Goal: Check status: Check status

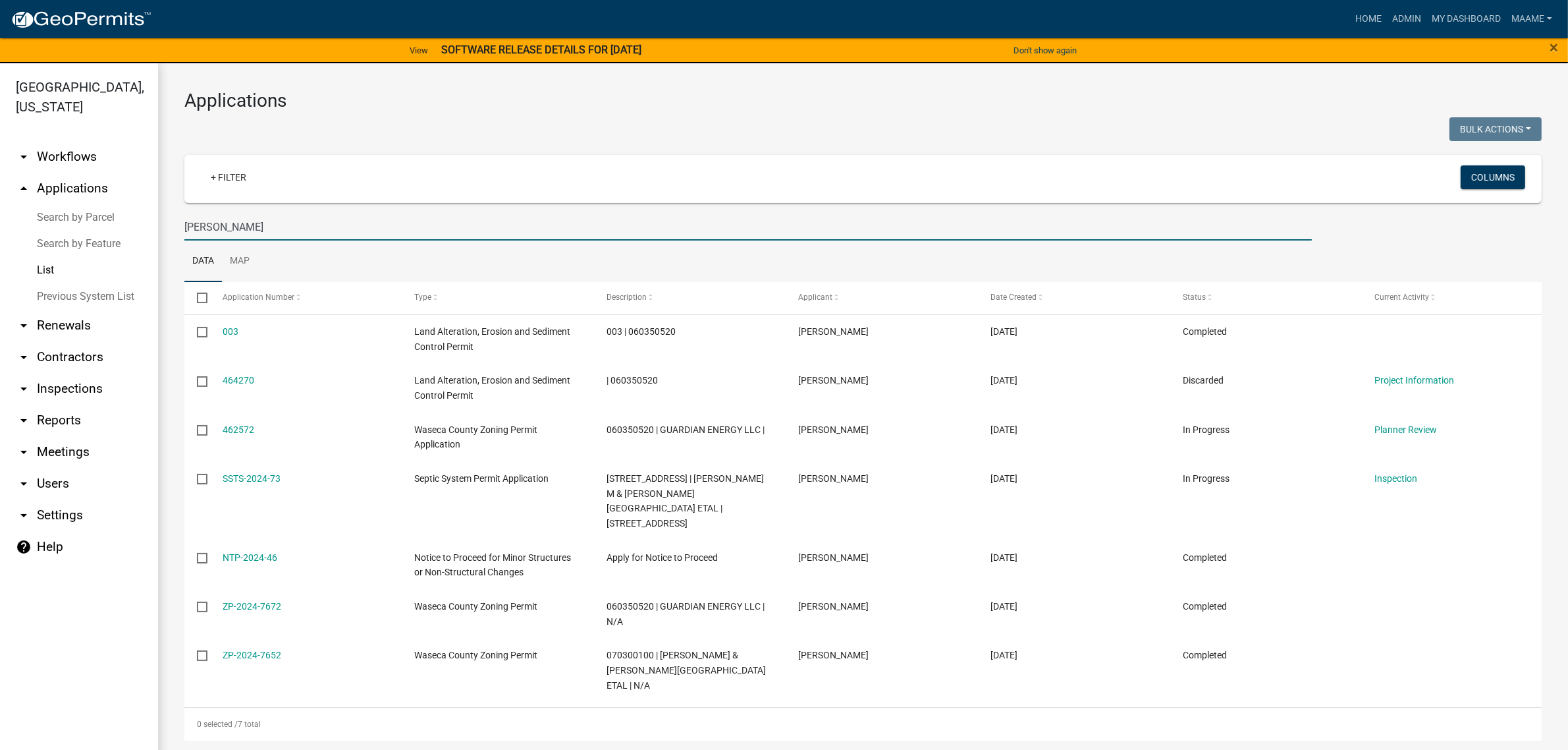
drag, startPoint x: 222, startPoint y: 224, endPoint x: 101, endPoint y: 221, distance: 121.0
click at [101, 221] on div "[GEOGRAPHIC_DATA], [US_STATE] arrow_drop_down Workflows List arrow_drop_up Appl…" at bounding box center [784, 414] width 1568 height 703
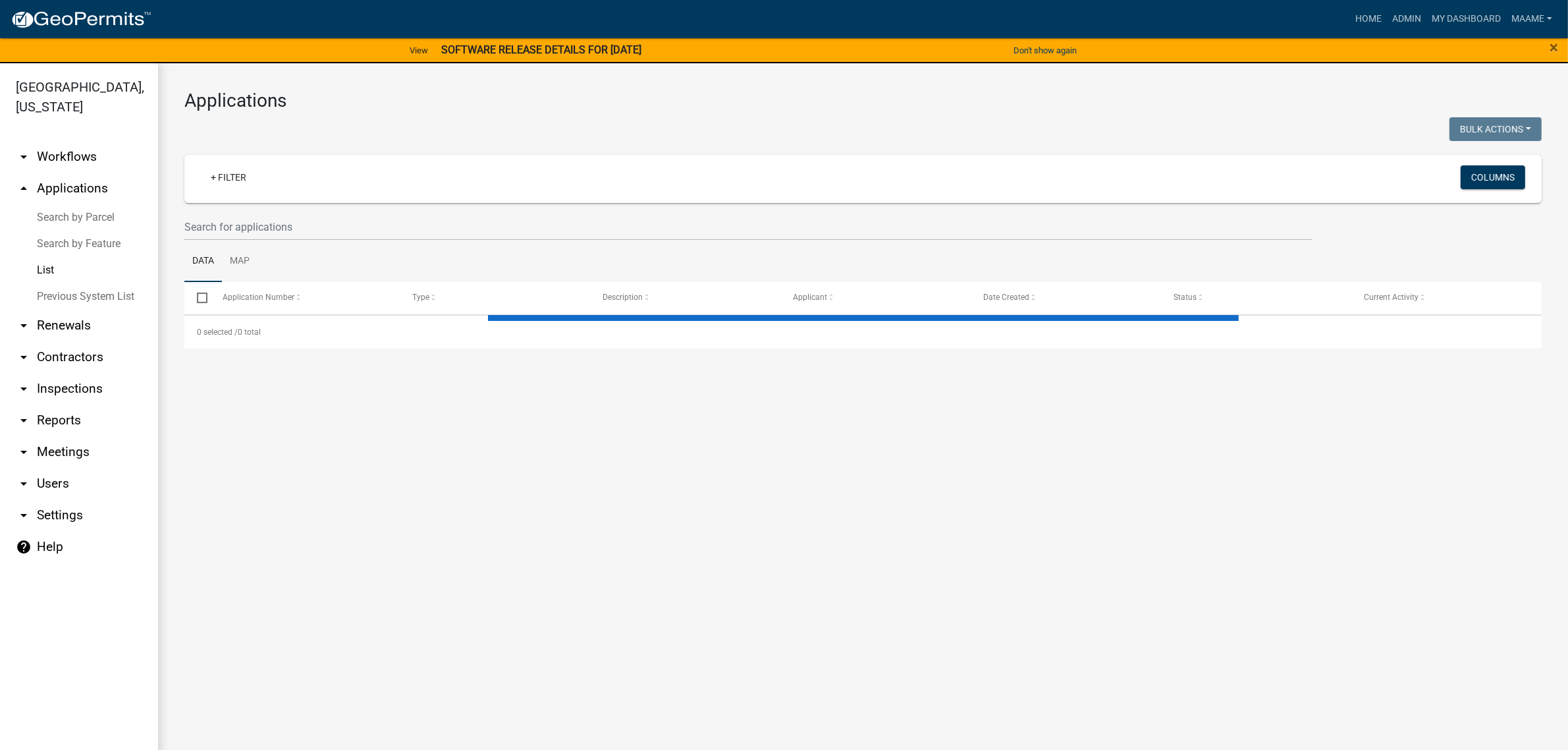
select select "3: 100"
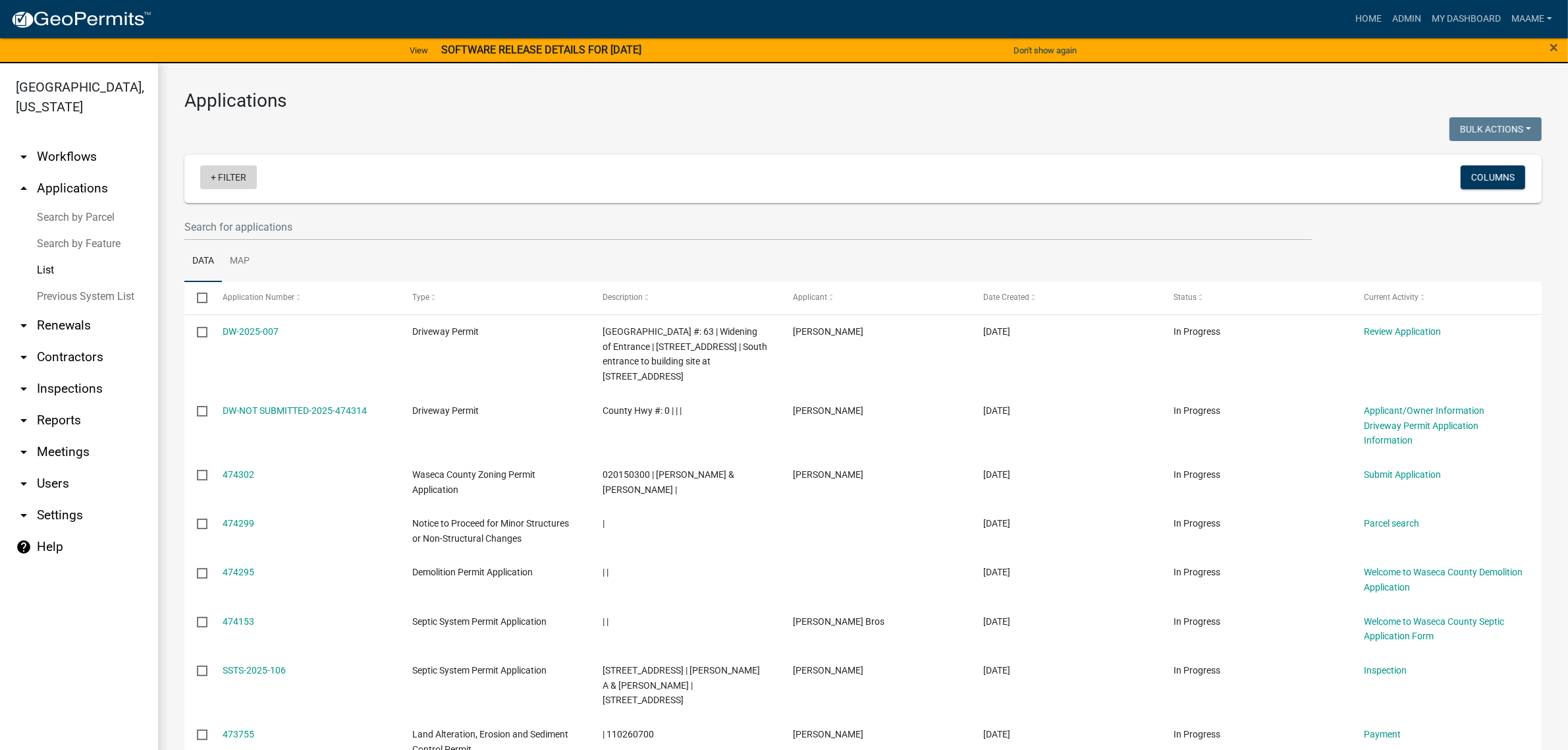
click at [207, 180] on link "+ Filter" at bounding box center [228, 178] width 56 height 24
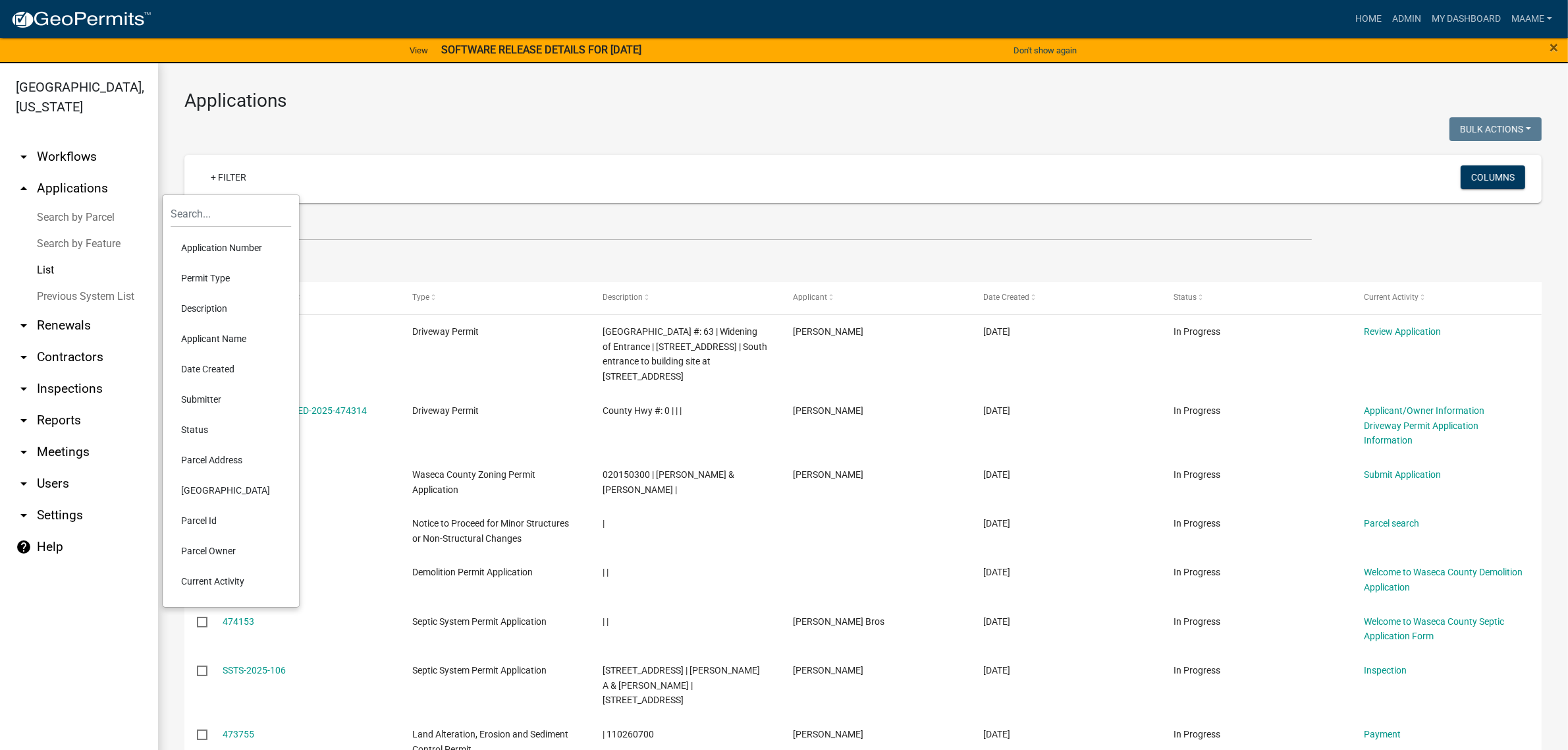
click at [827, 268] on ul "Data Map" at bounding box center [863, 262] width 1358 height 41
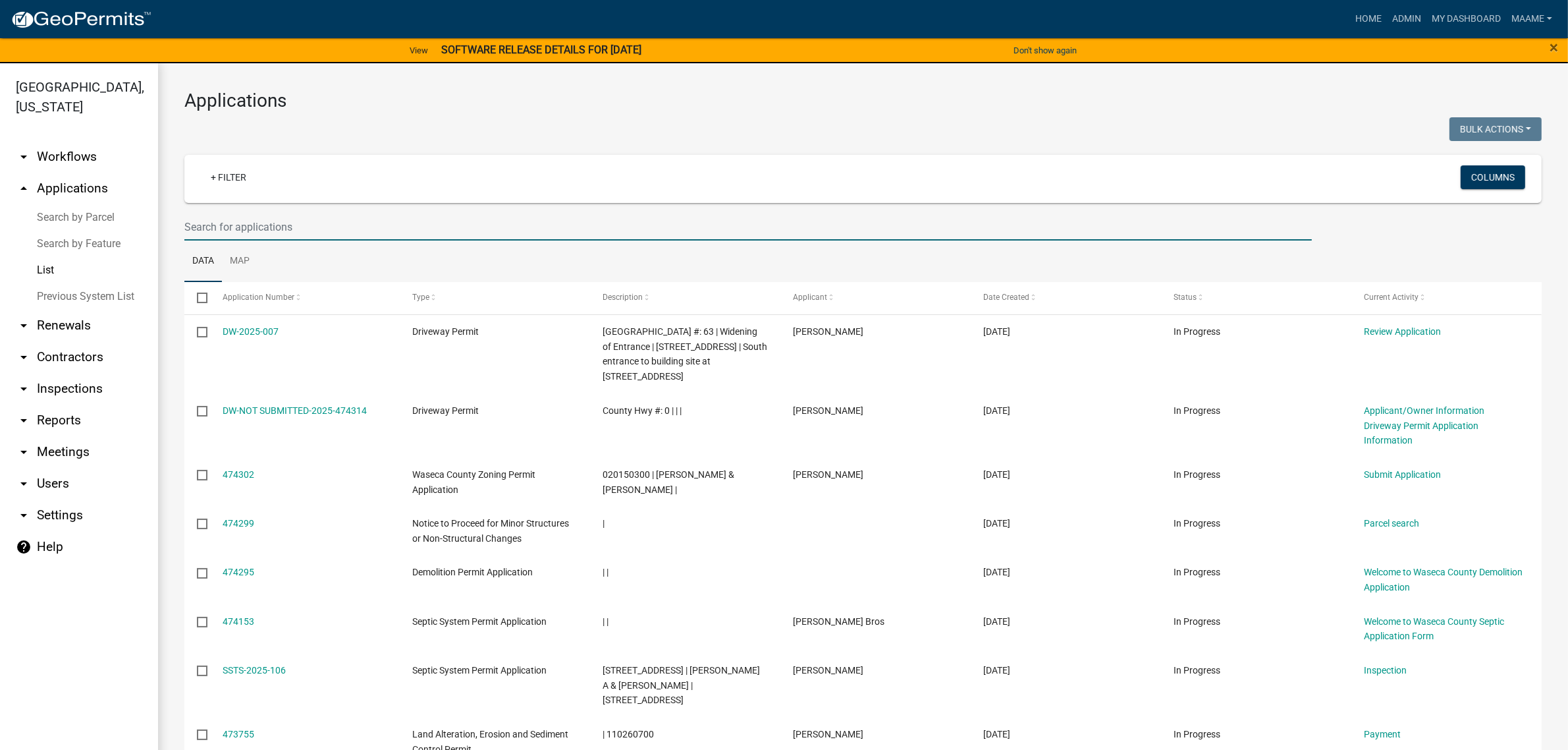
click at [273, 227] on input "text" at bounding box center [748, 226] width 1128 height 27
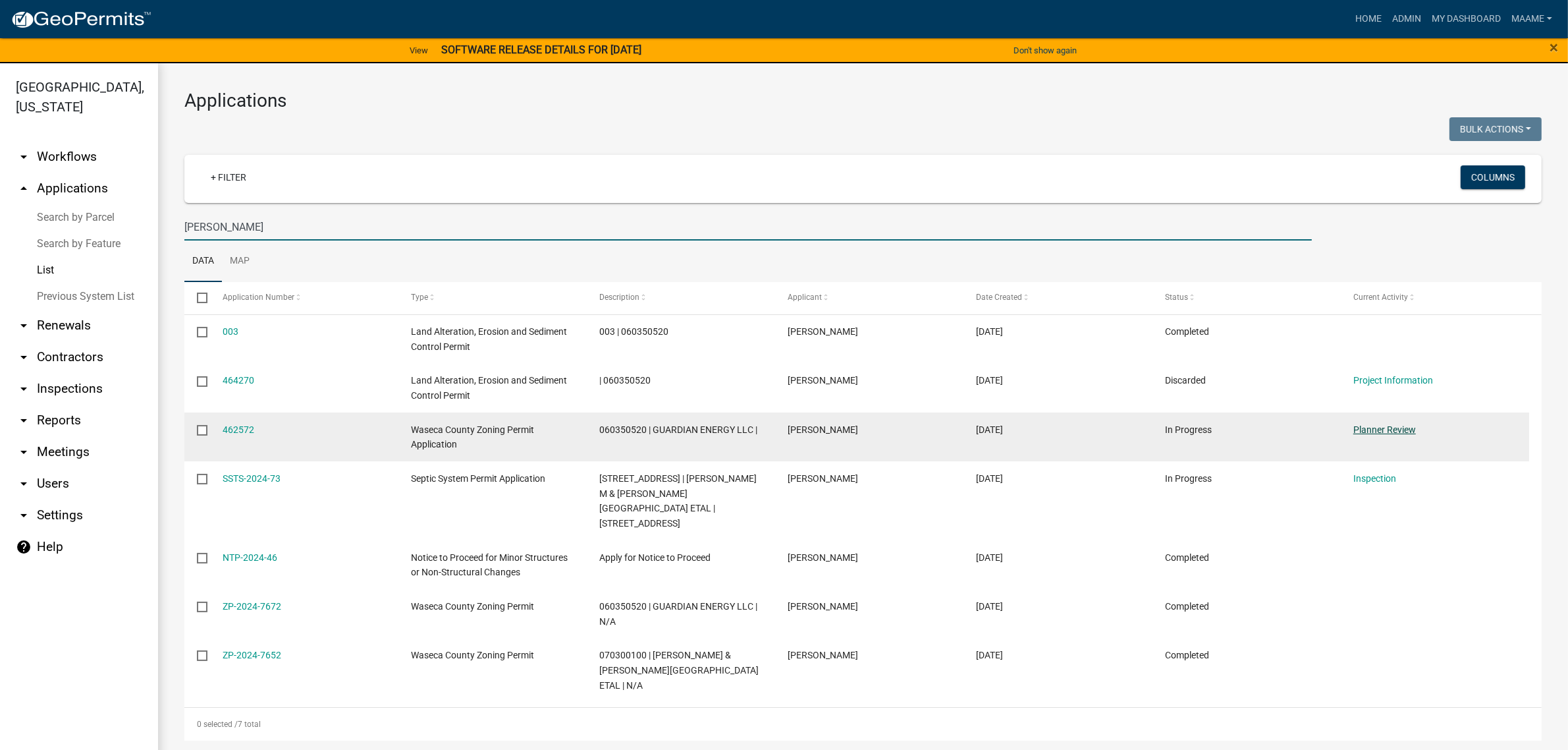
type input "[PERSON_NAME]"
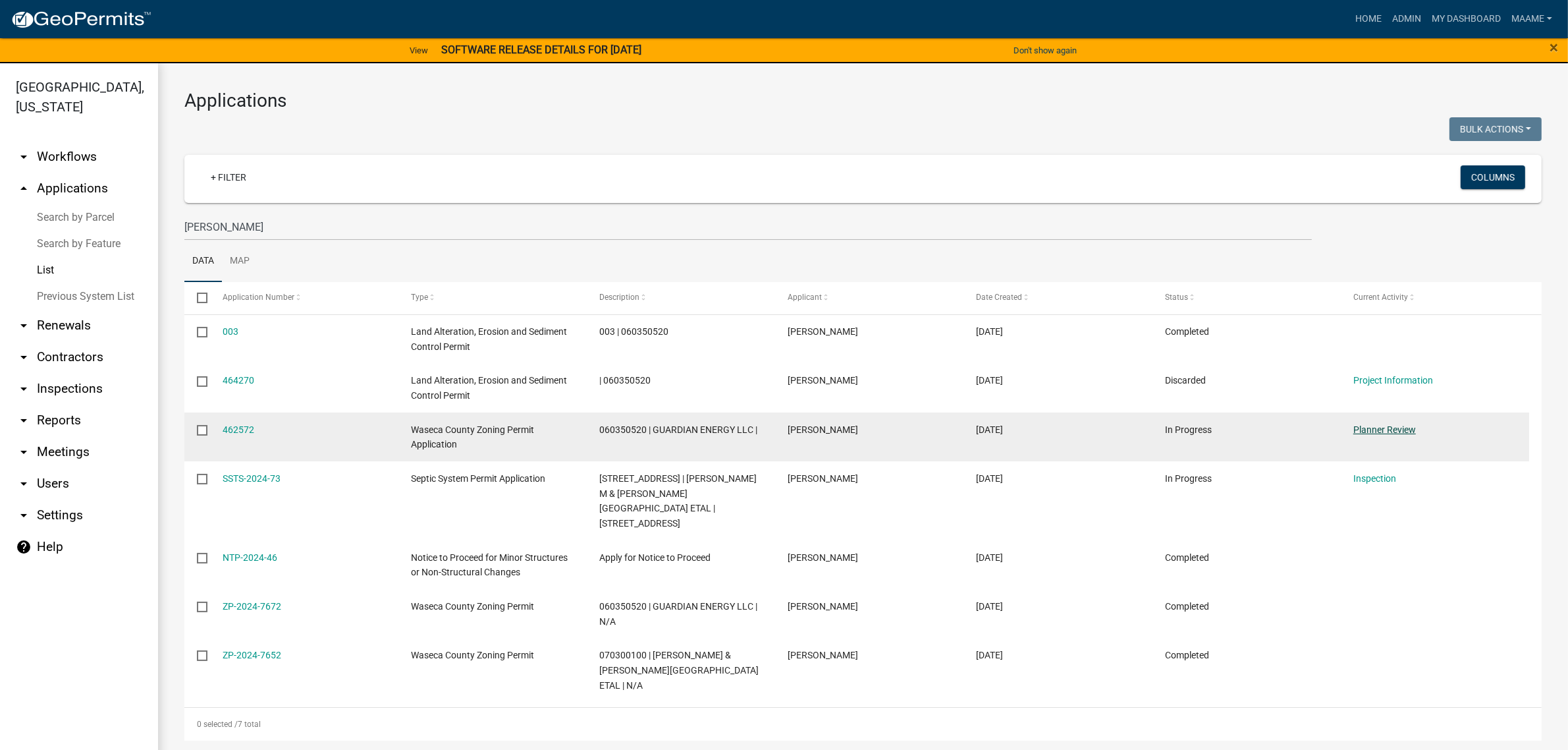
click at [1358, 425] on link "Planner Review" at bounding box center [1384, 429] width 62 height 11
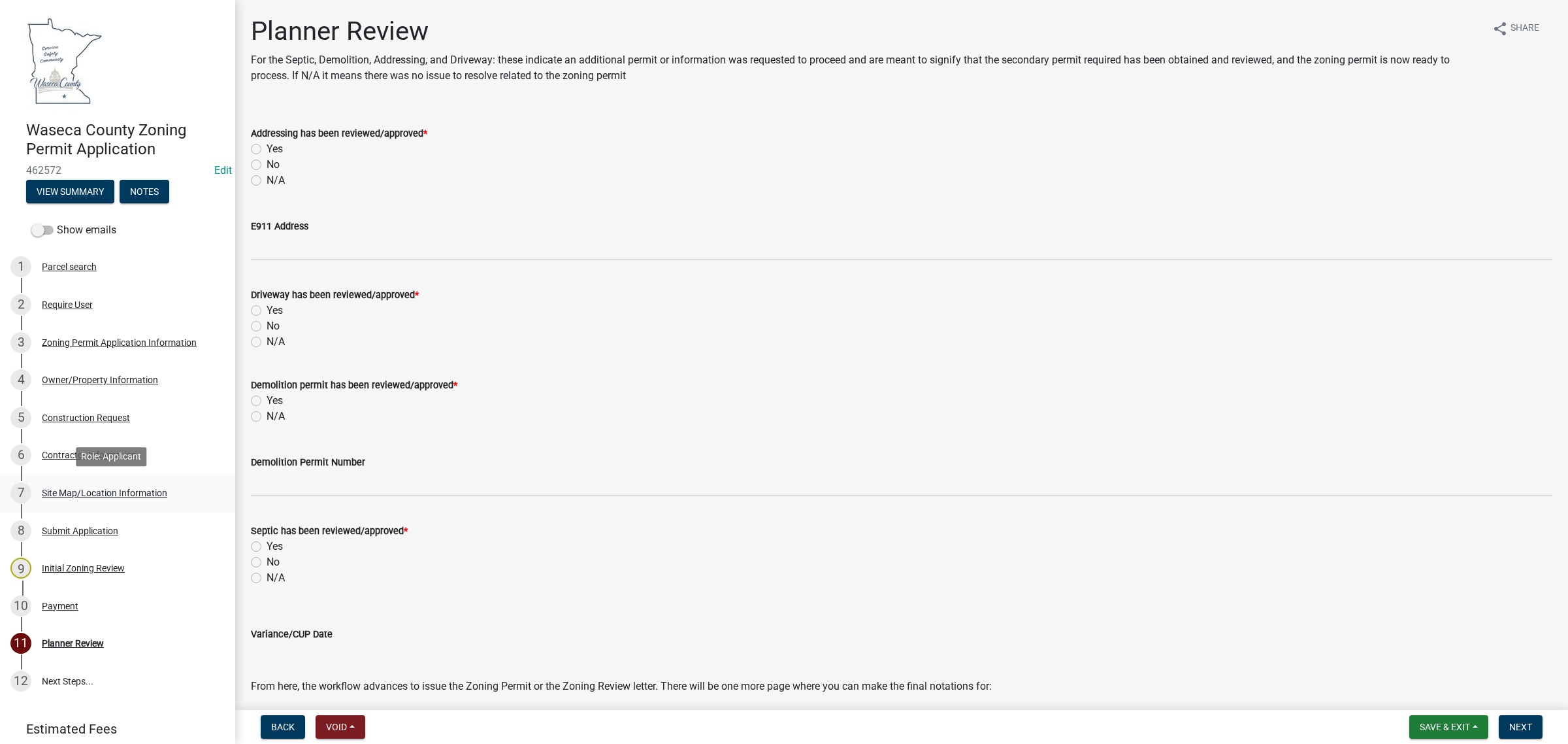
click at [85, 494] on div "Site Map/Location Information" at bounding box center [105, 492] width 125 height 9
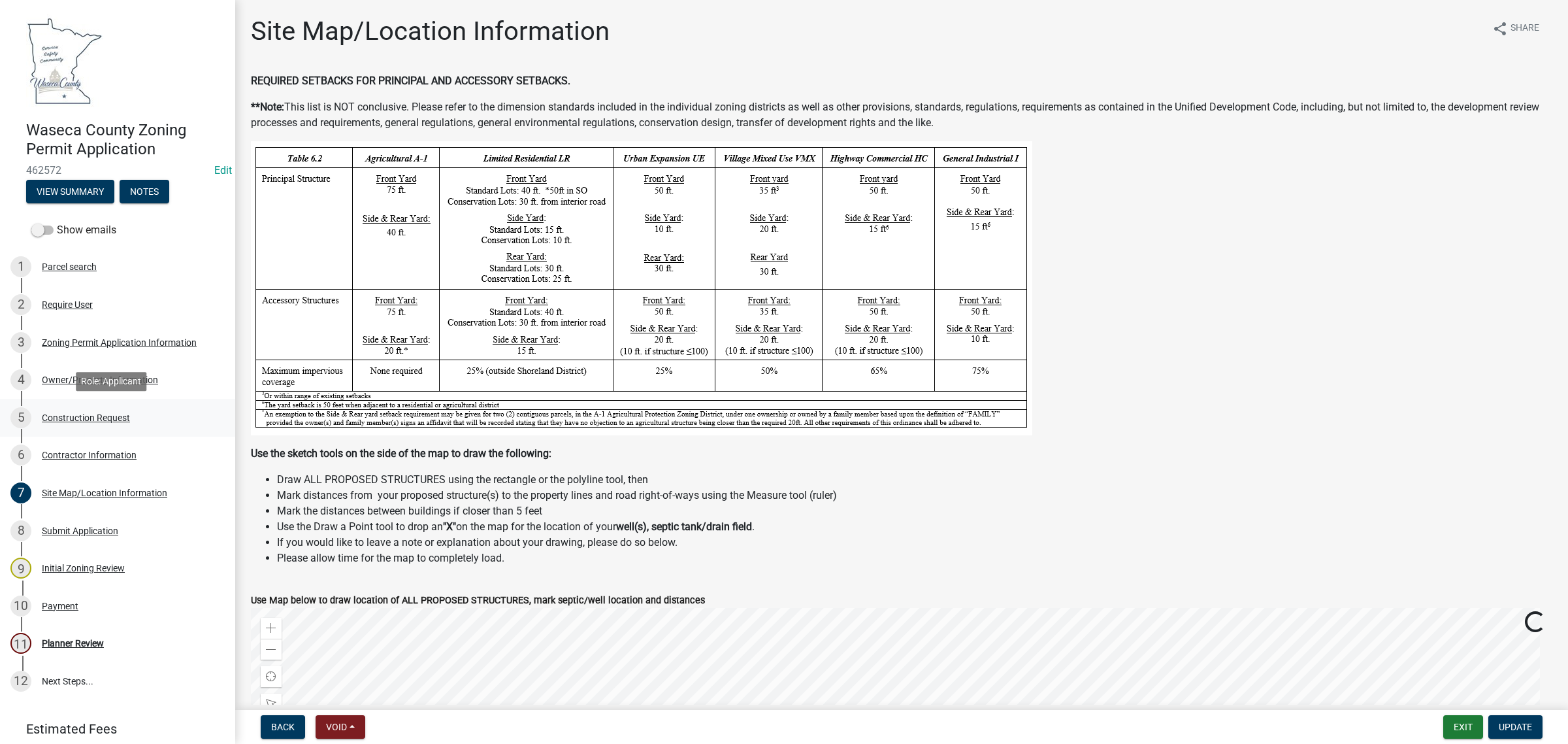
click at [60, 414] on div "Construction Request" at bounding box center [86, 417] width 88 height 9
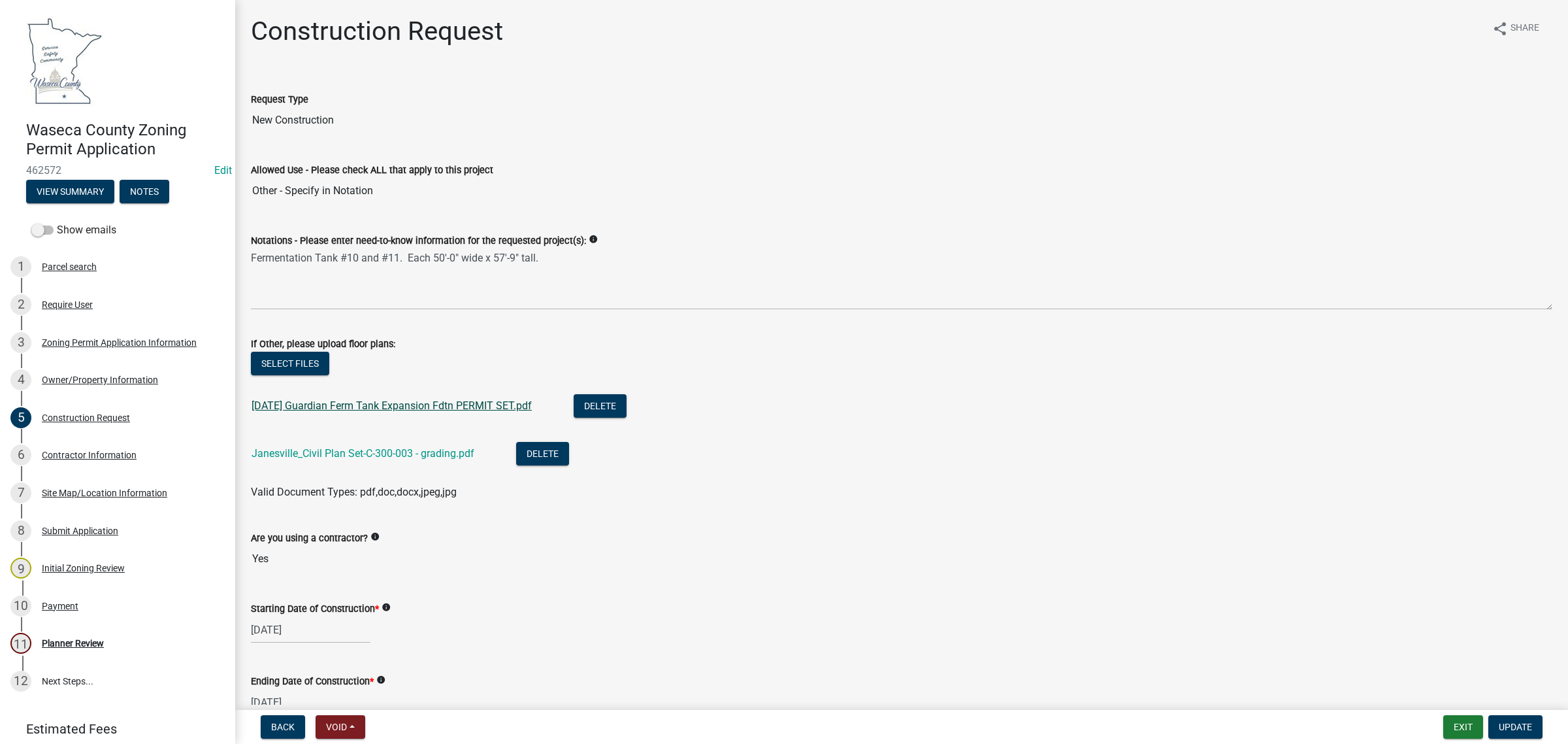
click at [309, 402] on link "2025-08-29 Guardian Ferm Tank Expansion Fdtn PERMIT SET.pdf" at bounding box center [392, 405] width 280 height 13
click at [73, 497] on div "7 Site Map/Location Information" at bounding box center [113, 492] width 204 height 21
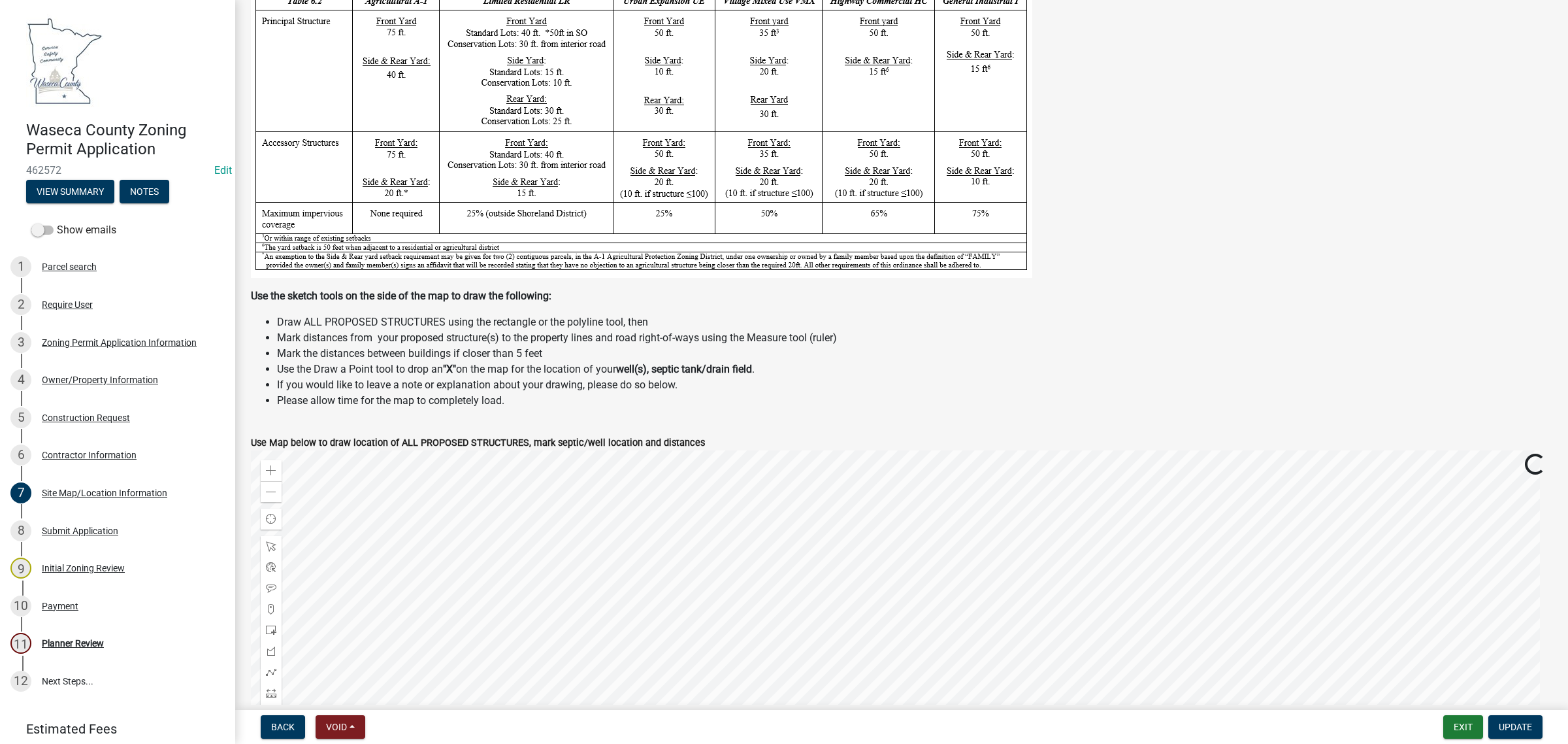
scroll to position [490, 0]
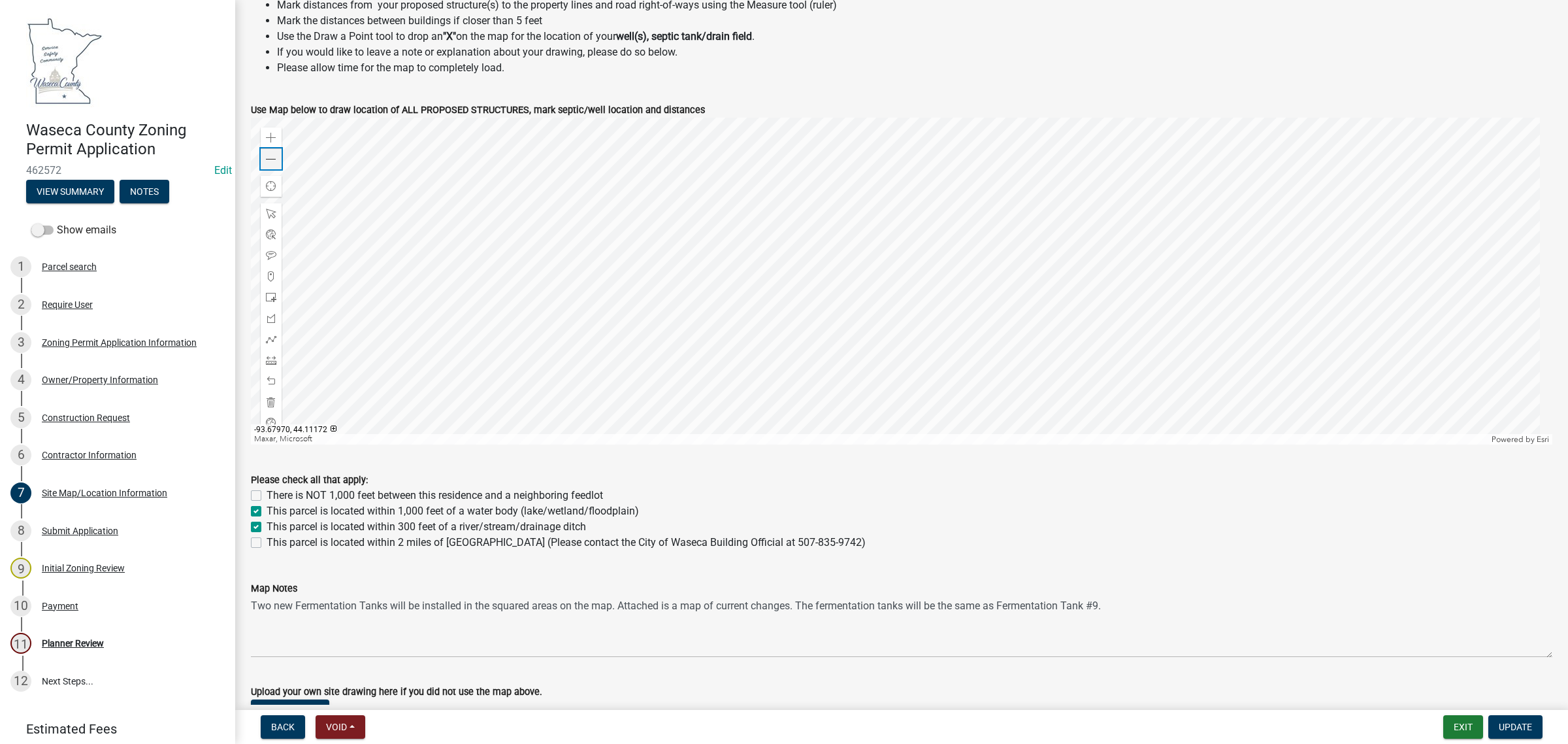
click at [266, 159] on span at bounding box center [271, 160] width 11 height 11
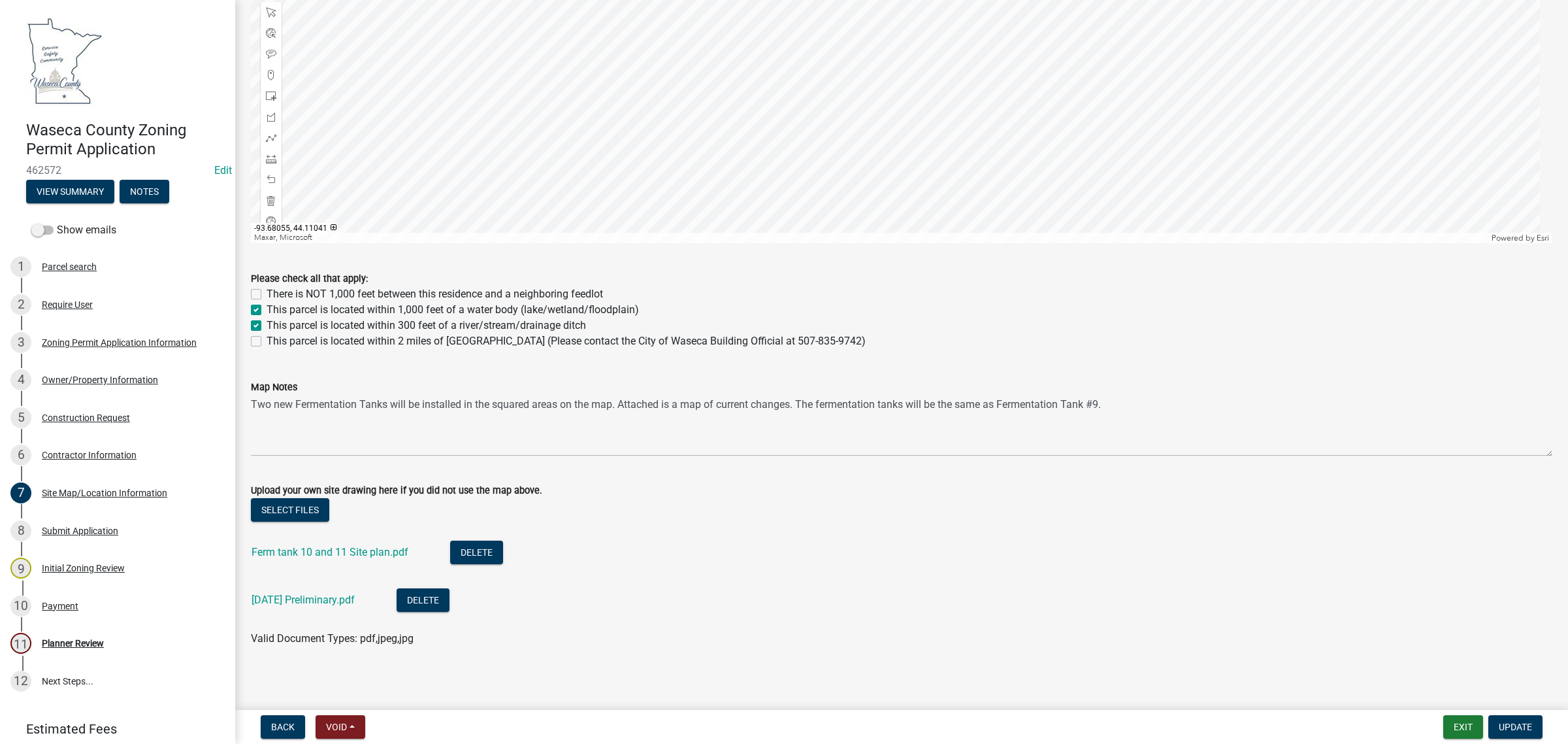
scroll to position [695, 0]
click at [290, 598] on link "2025-08-13 Preliminary.pdf" at bounding box center [302, 596] width 103 height 13
click at [318, 544] on link "Ferm tank 10 and 11 Site plan.pdf" at bounding box center [330, 548] width 157 height 13
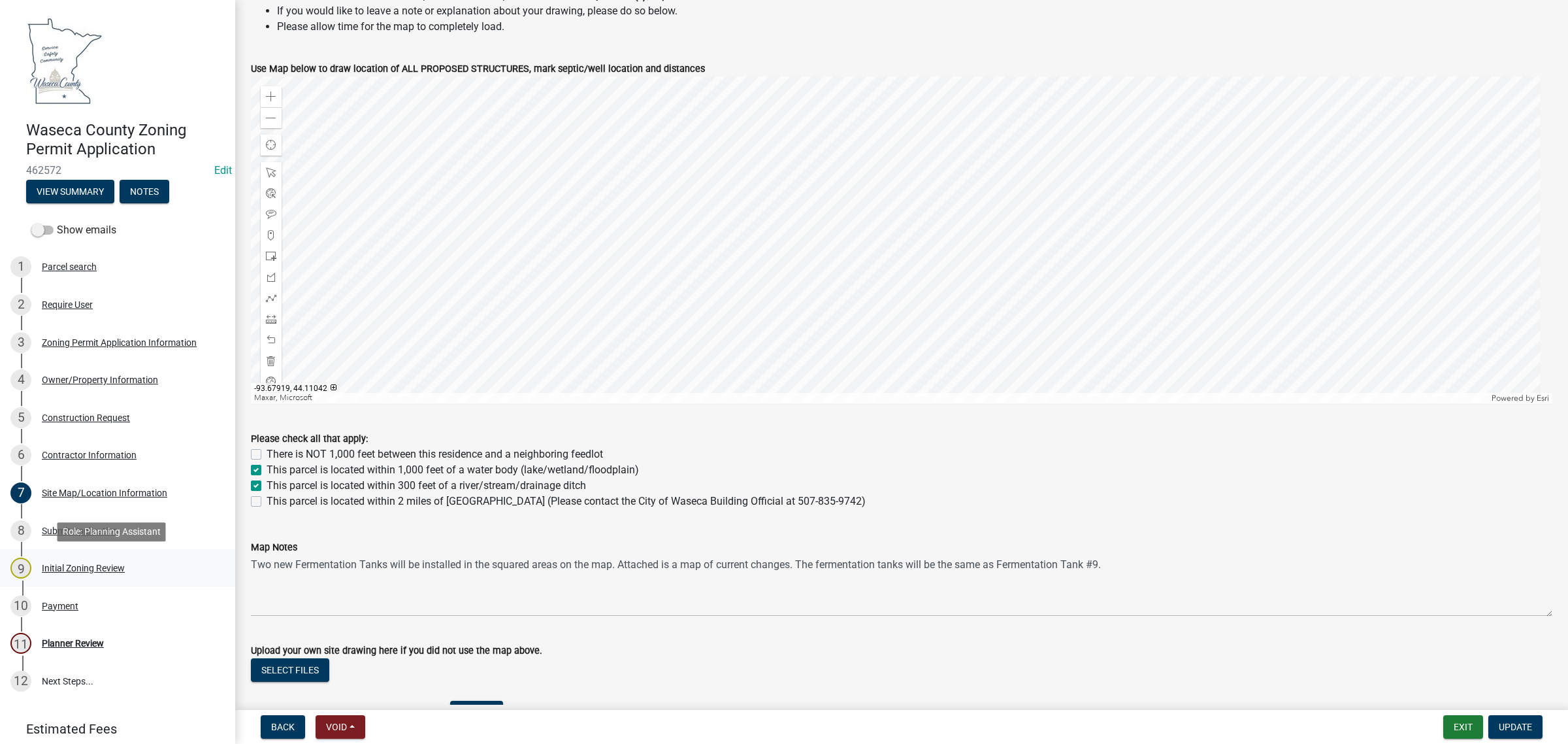
click at [61, 569] on div "Initial Zoning Review" at bounding box center [83, 567] width 83 height 9
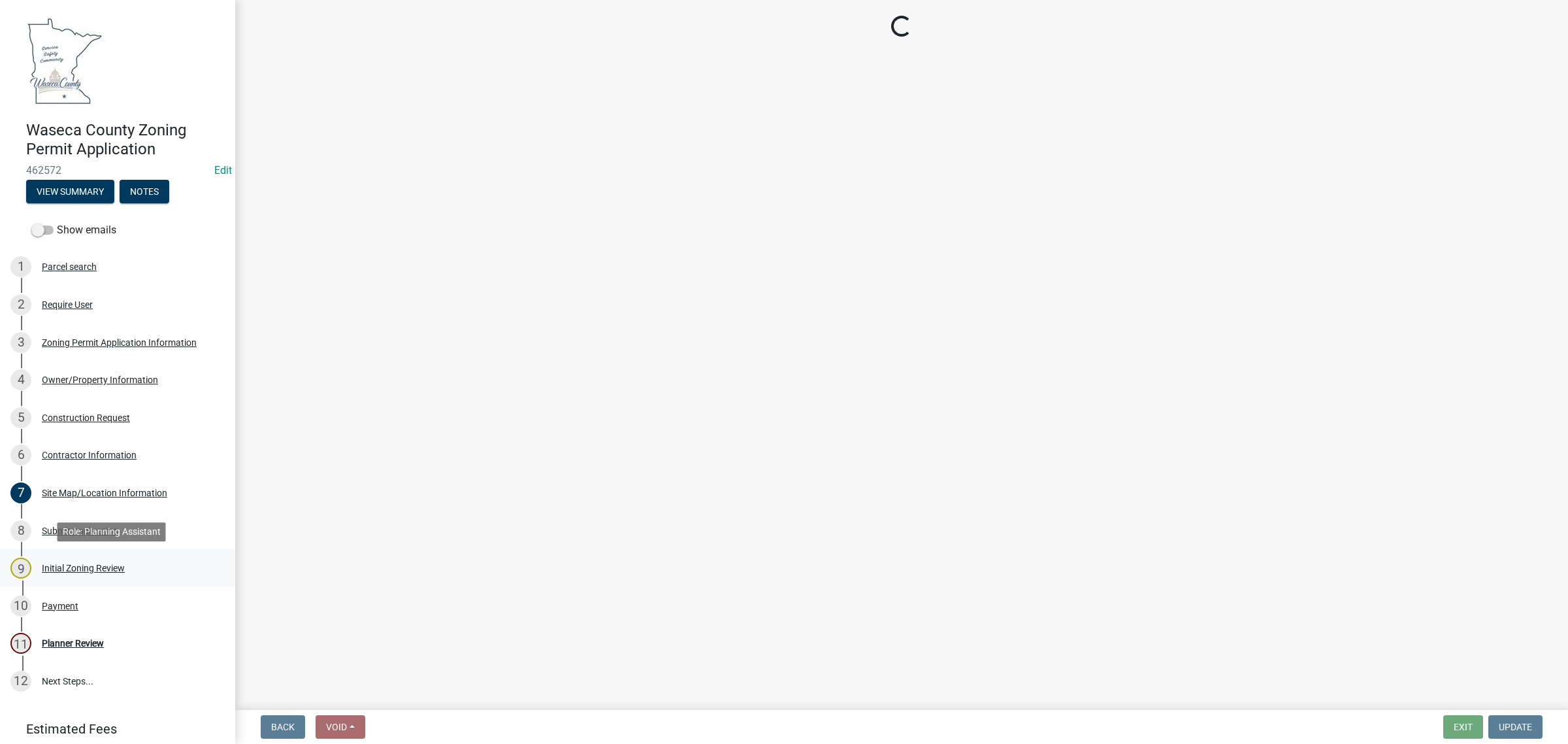
scroll to position [0, 0]
select select "0ec30fea-88bf-494d-976e-89e1060976f8"
select select "72445235-5c6a-4b18-a4d3-d713a78afe07"
select select "aed63dd0-ddda-46d5-8ef8-3a5d93ffbb59"
select select "6d839d38-f784-434a-a355-9dbcceaeb93c"
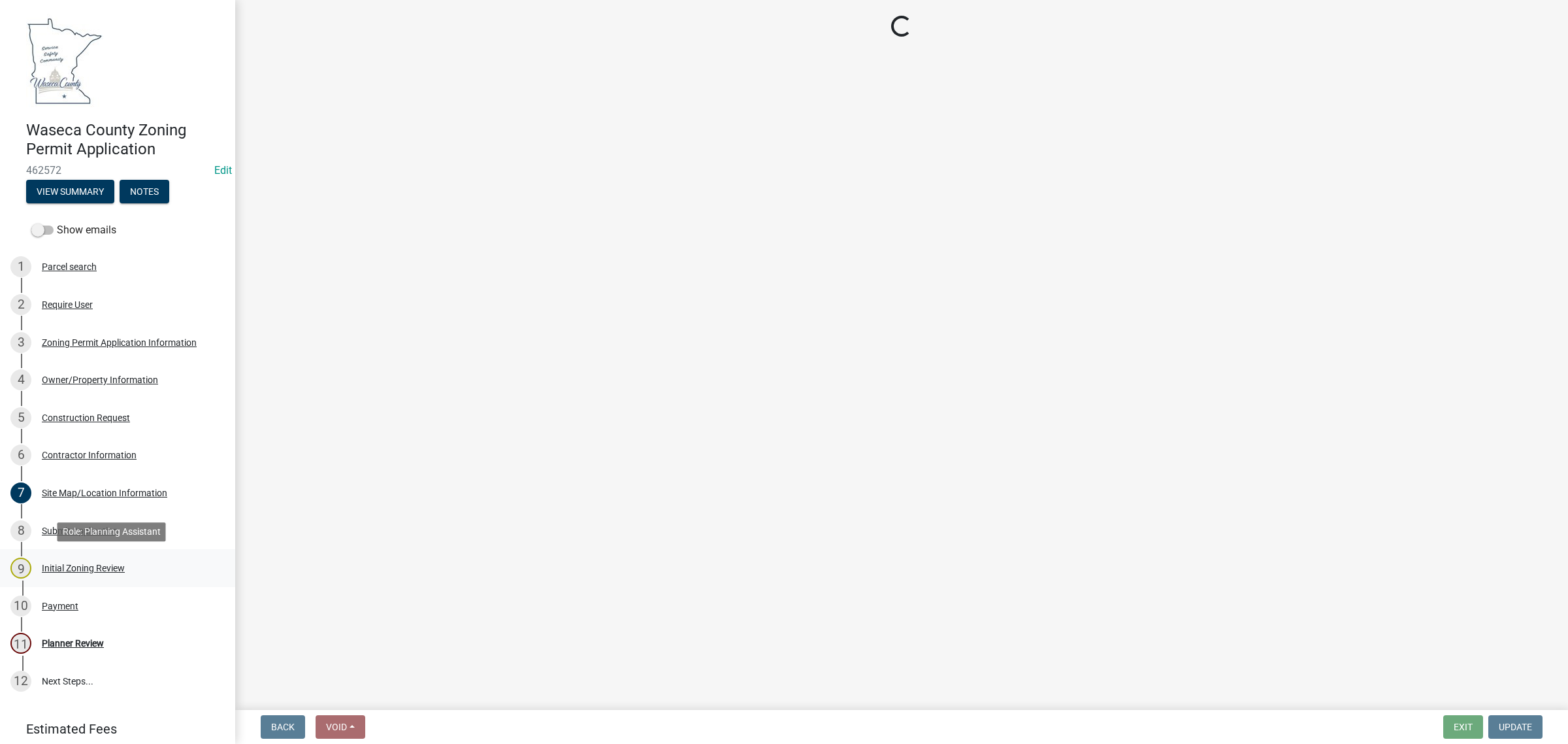
select select "5adaefc3-805f-48b5-a493-d80b3a70a6b4"
select select "26d425d8-4000-439c-a397-a657bfa62260"
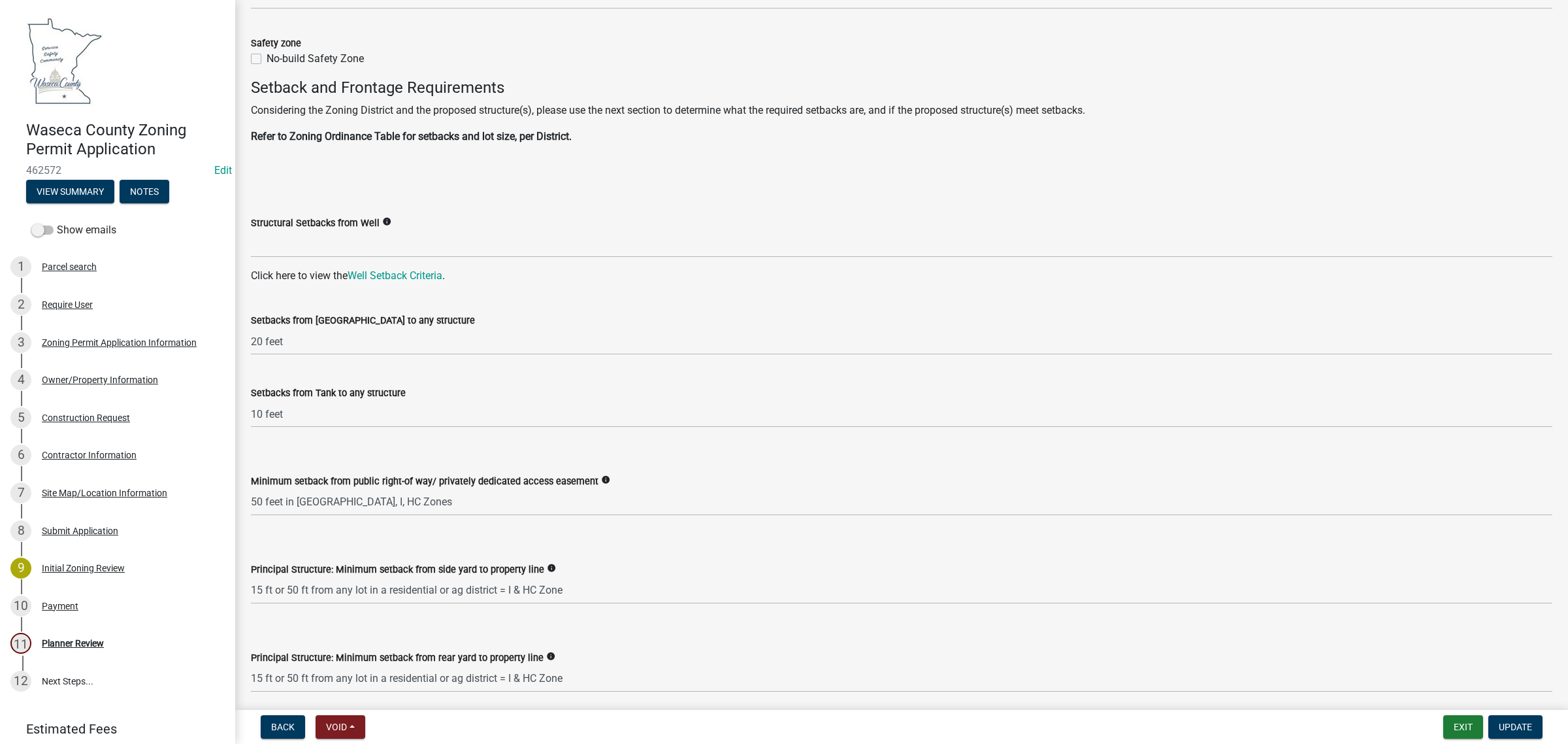
scroll to position [1797, 0]
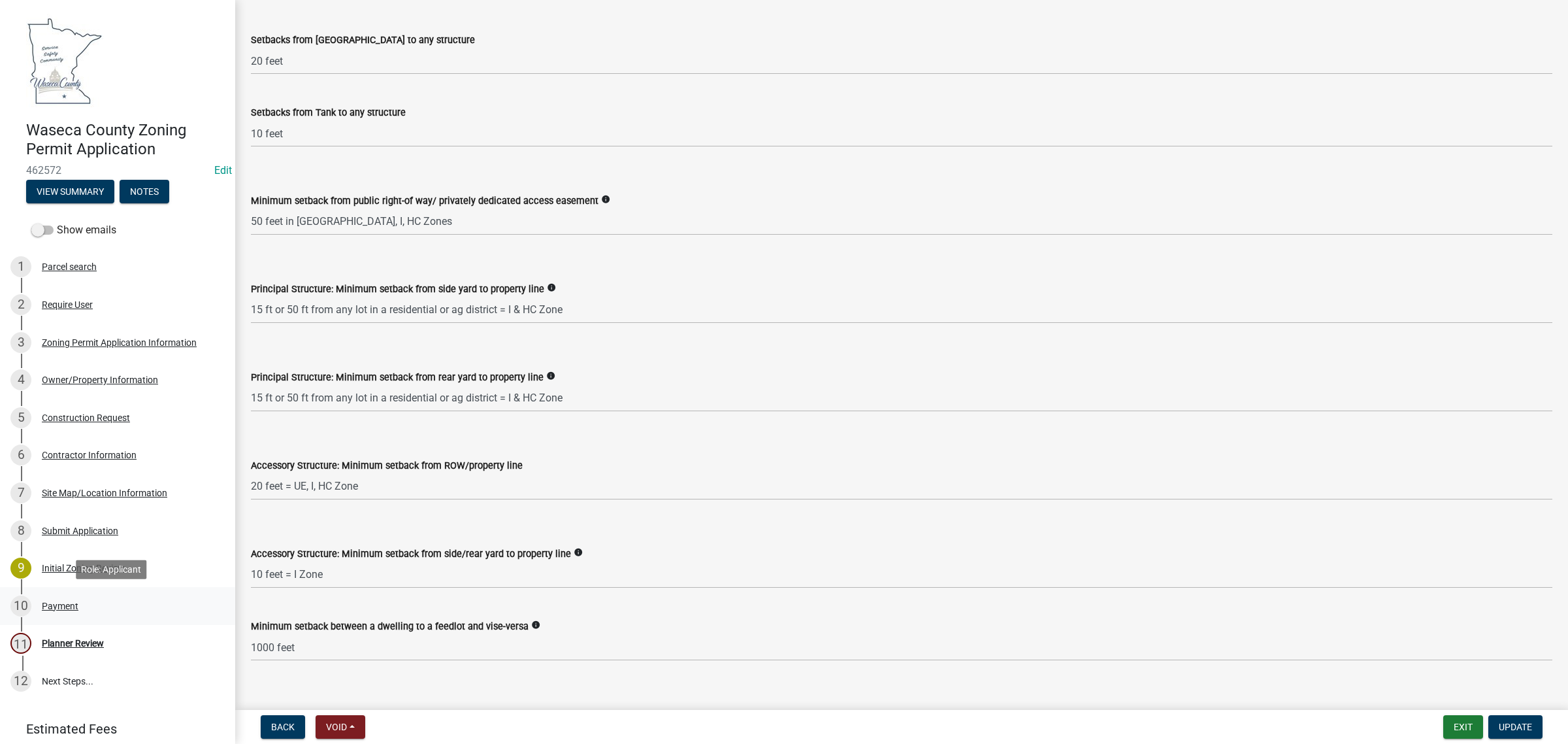
click at [79, 598] on div "10 Payment" at bounding box center [113, 605] width 204 height 21
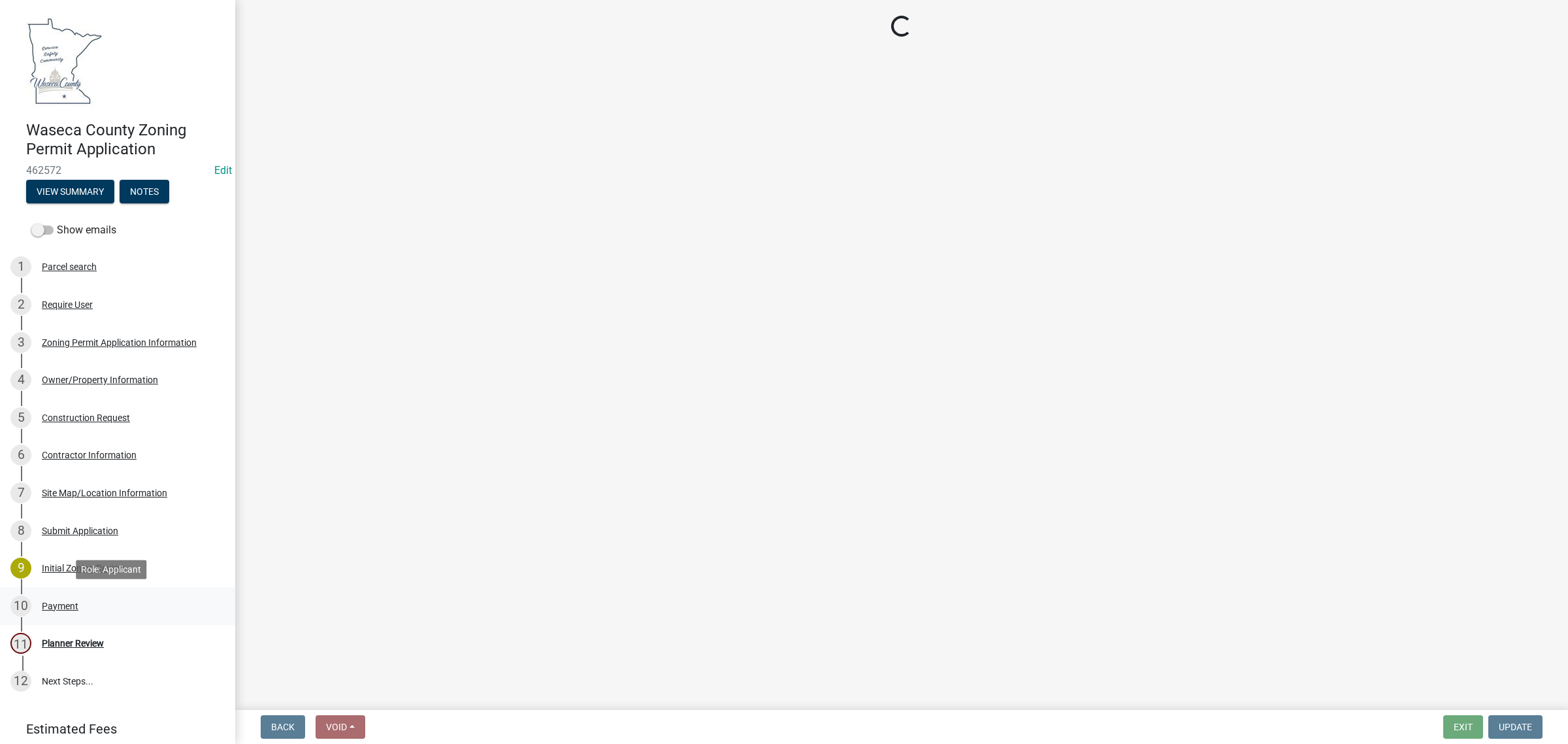
scroll to position [0, 0]
click at [79, 642] on div "Planner Review" at bounding box center [72, 642] width 62 height 9
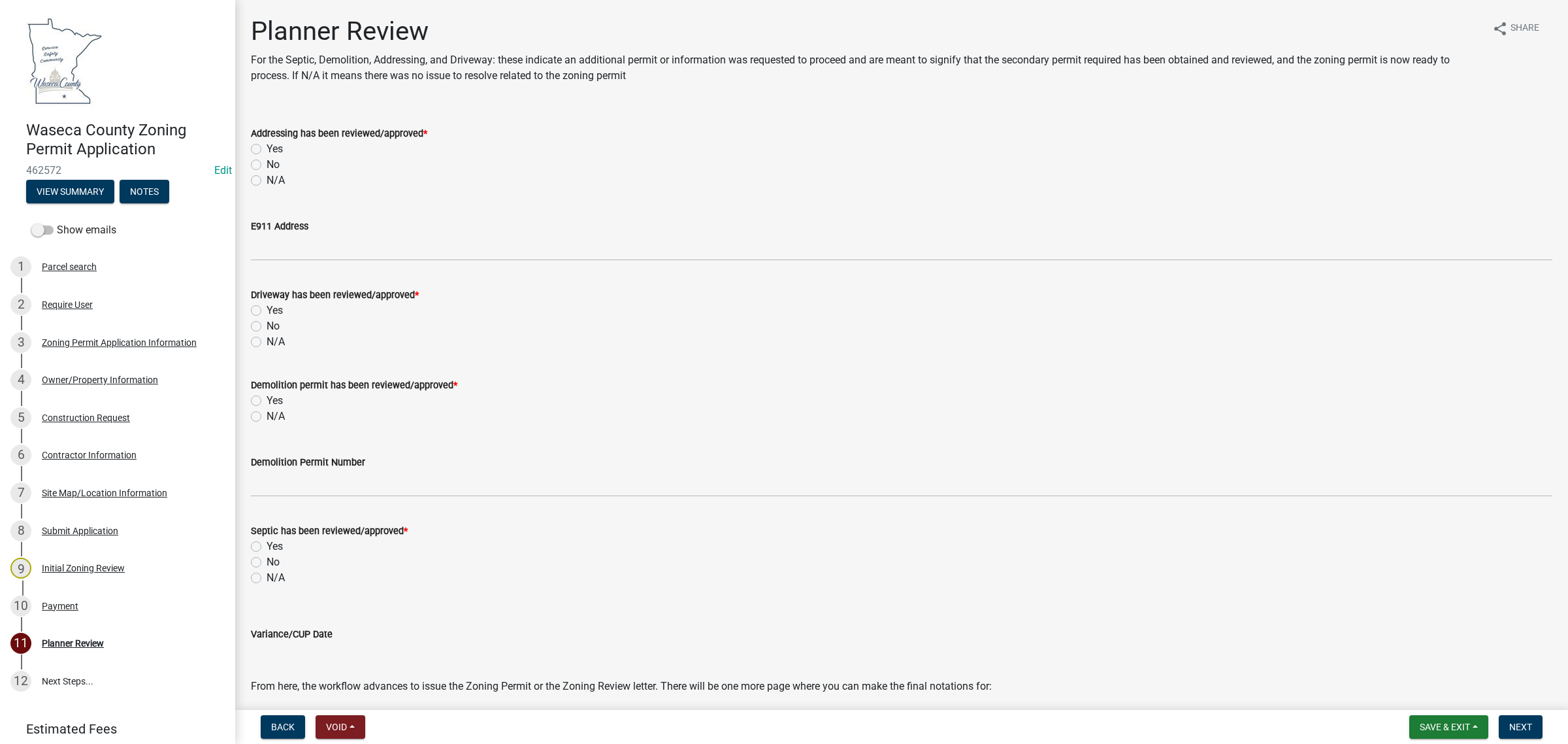
click at [266, 176] on label "N/A" at bounding box center [275, 180] width 19 height 16
click at [266, 176] on input "N/A" at bounding box center [270, 176] width 9 height 9
radio input "true"
click at [266, 575] on label "N/A" at bounding box center [275, 578] width 19 height 16
click at [266, 575] on input "N/A" at bounding box center [270, 574] width 9 height 9
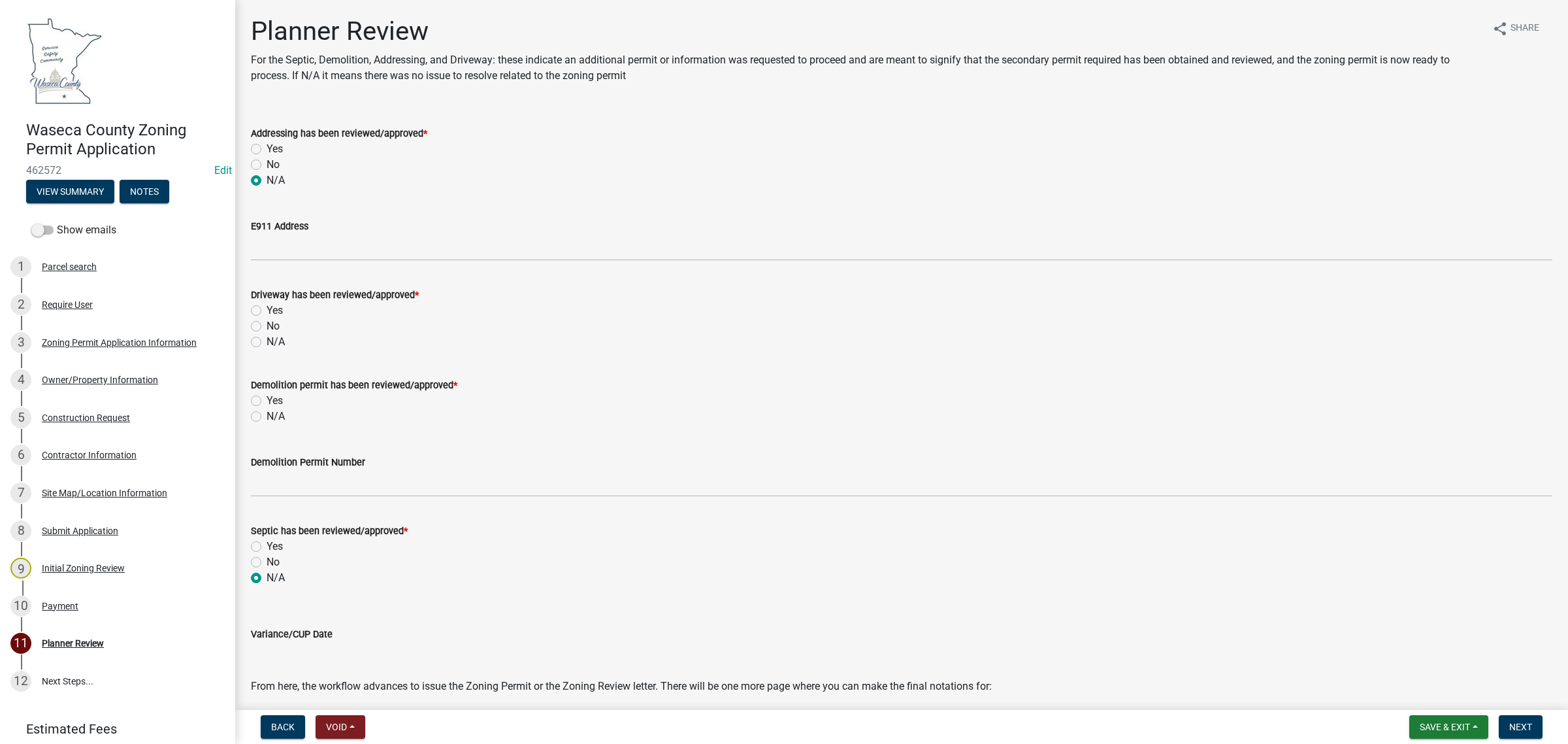
radio input "true"
